Goal: Task Accomplishment & Management: Use online tool/utility

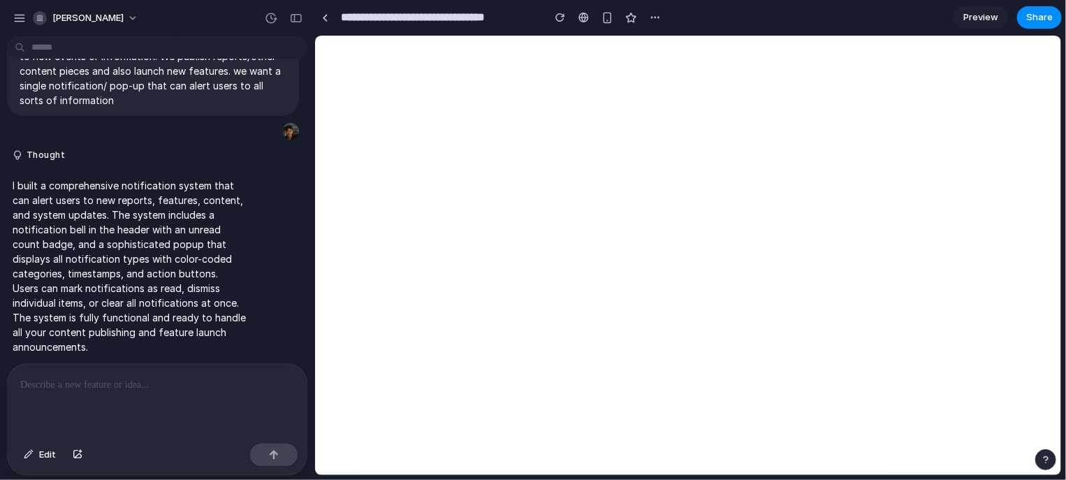
scroll to position [67, 0]
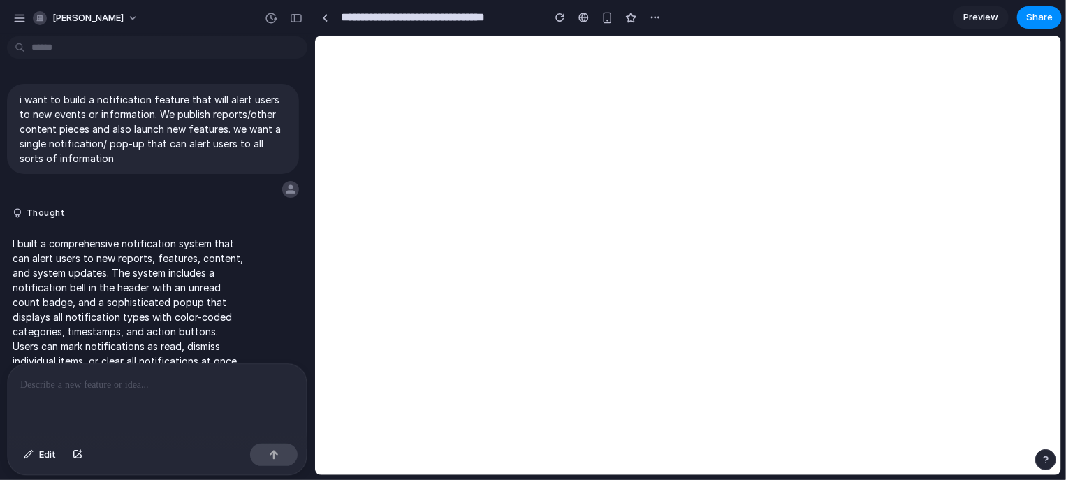
scroll to position [67, 0]
